Goal: Find specific page/section: Locate a particular part of the current website

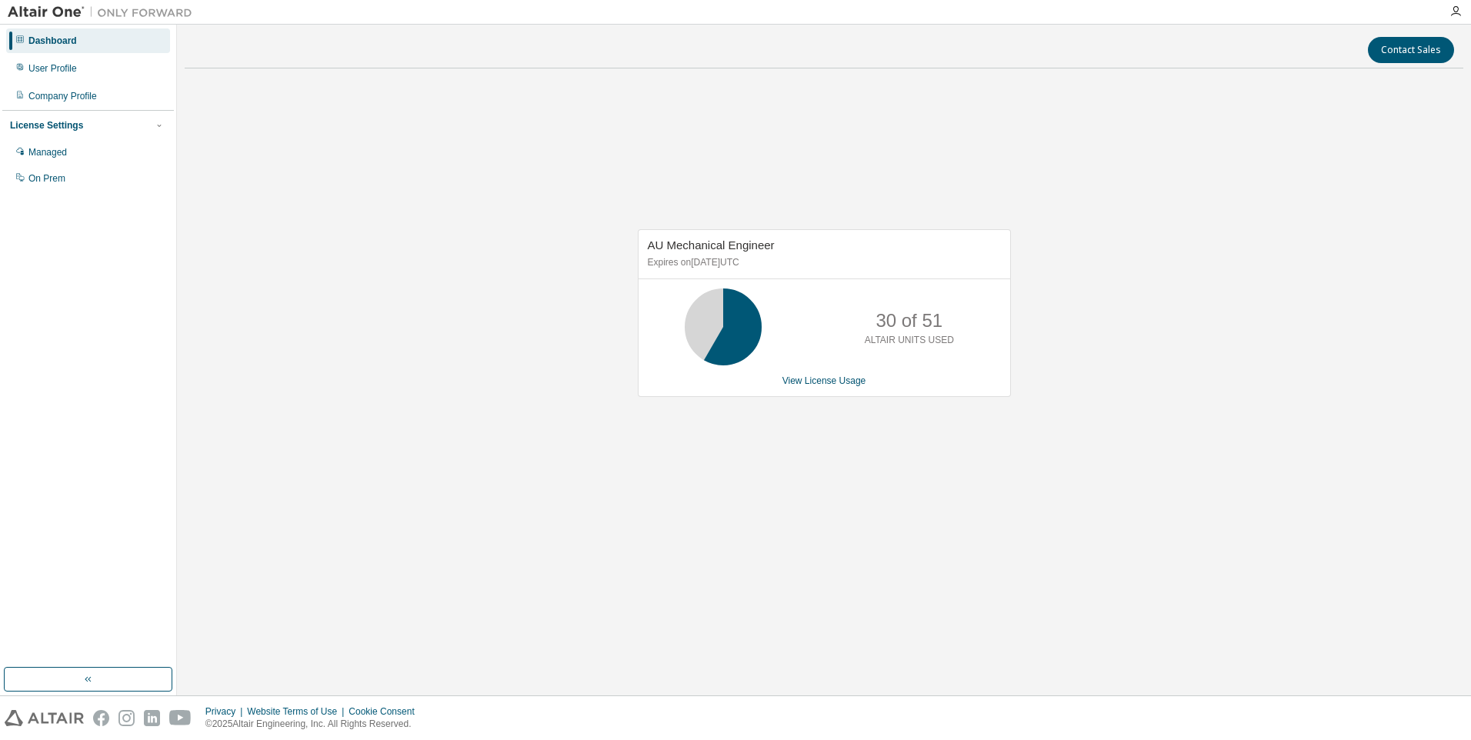
click at [891, 318] on p "30 of 51" at bounding box center [908, 321] width 67 height 26
drag, startPoint x: 891, startPoint y: 318, endPoint x: 1018, endPoint y: 330, distance: 128.3
click at [1018, 327] on div "AU Mechanical Engineer Expires on [DATE] UTC 30 of 51 ALTAIR UNITS USED View Li…" at bounding box center [824, 321] width 1279 height 481
